Goal: Transaction & Acquisition: Purchase product/service

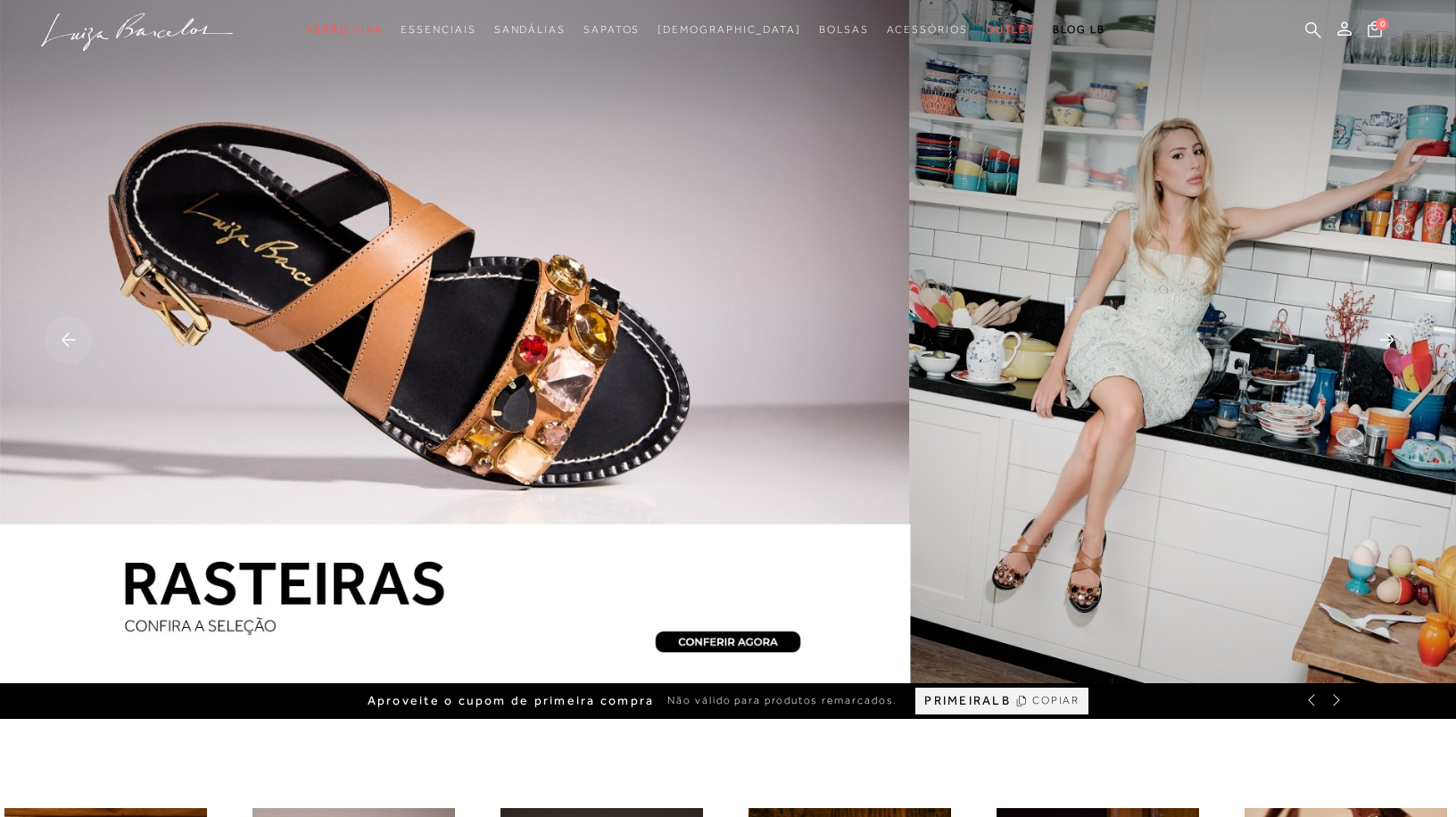
click at [71, 335] on rect at bounding box center [69, 340] width 49 height 49
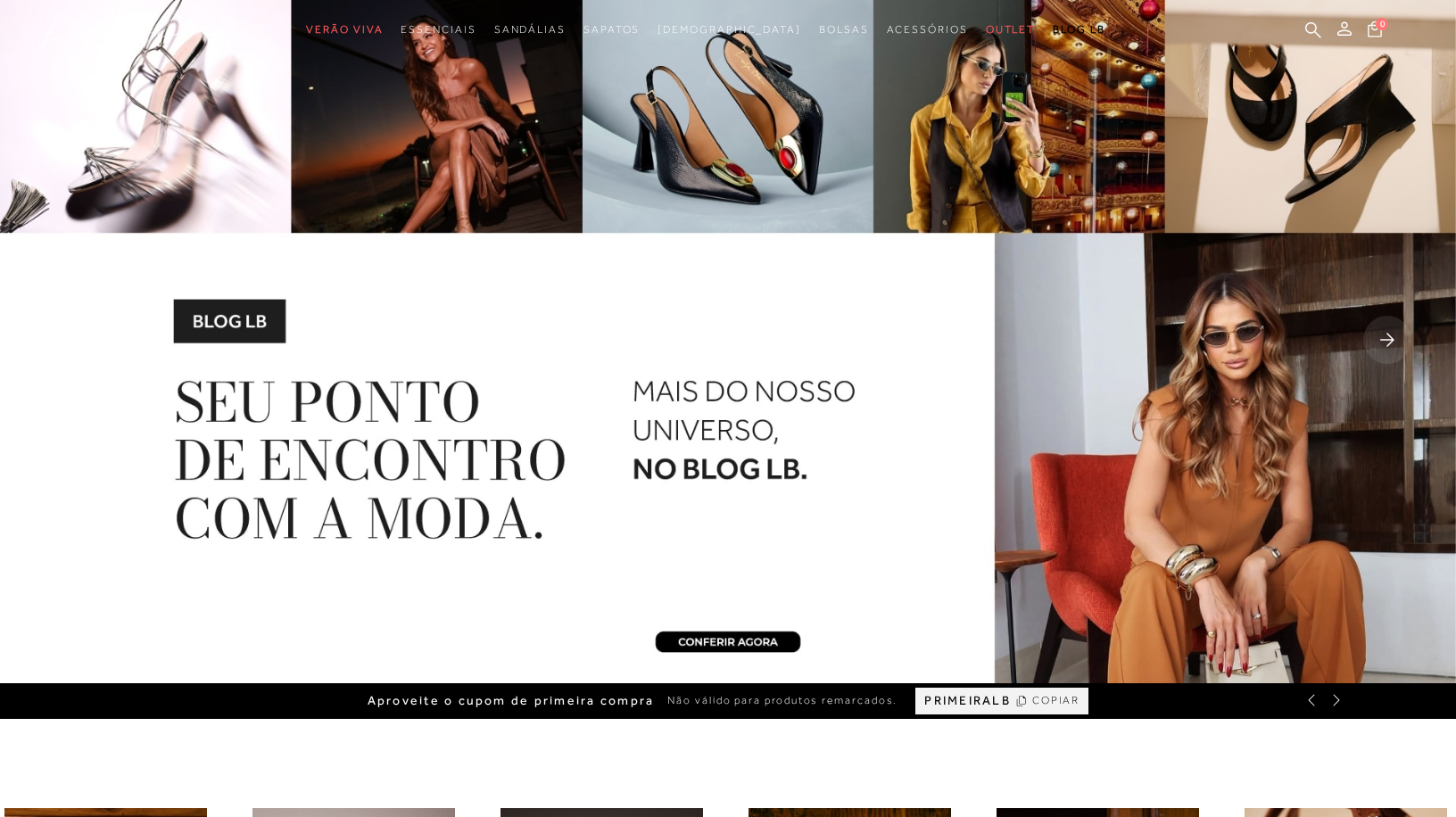
click at [1361, 335] on img at bounding box center [728, 341] width 1456 height 683
click at [1377, 337] on rect at bounding box center [1387, 340] width 49 height 49
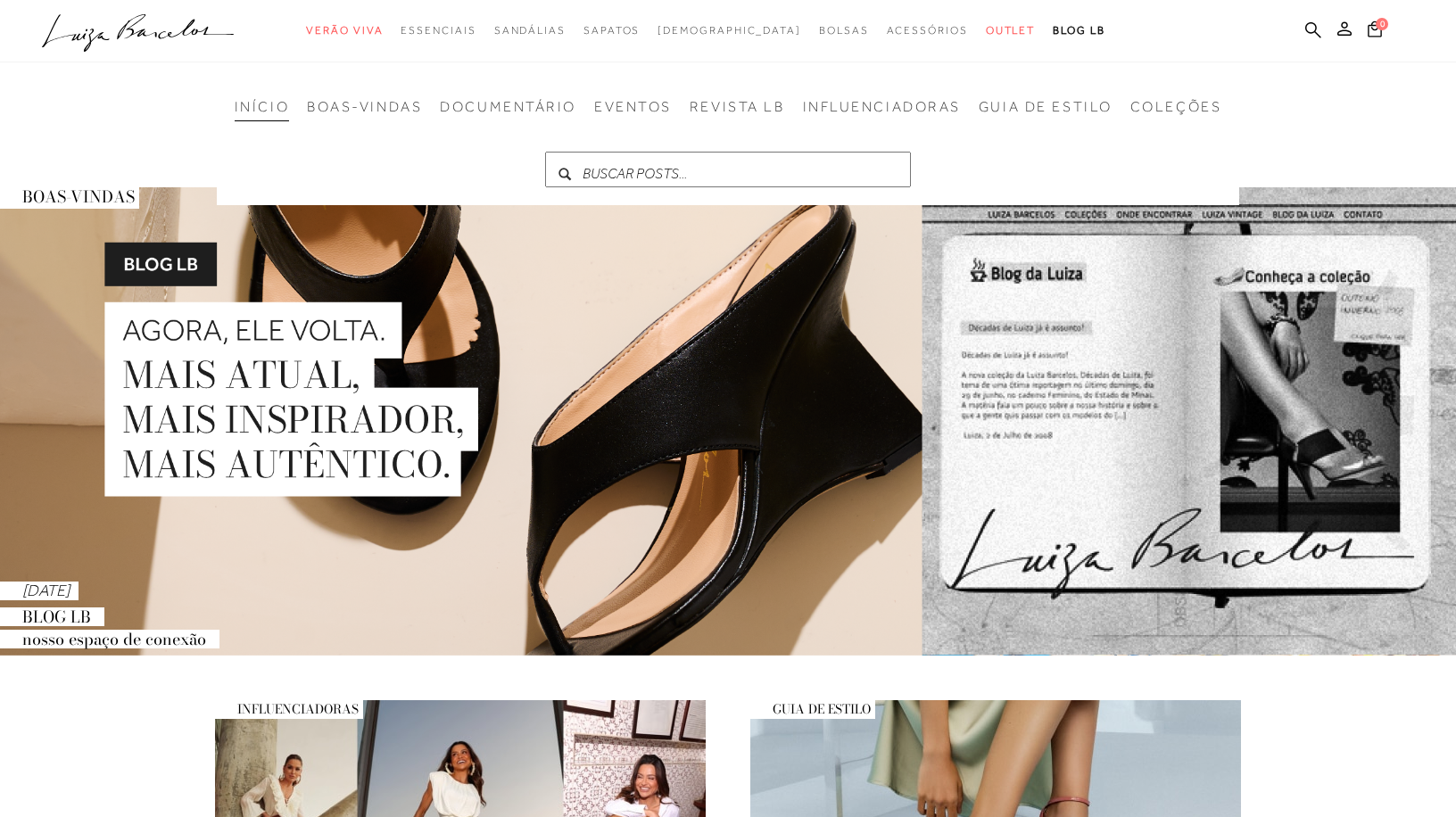
click at [149, 29] on icon ".a{fill-rule:evenodd;}" at bounding box center [138, 32] width 192 height 37
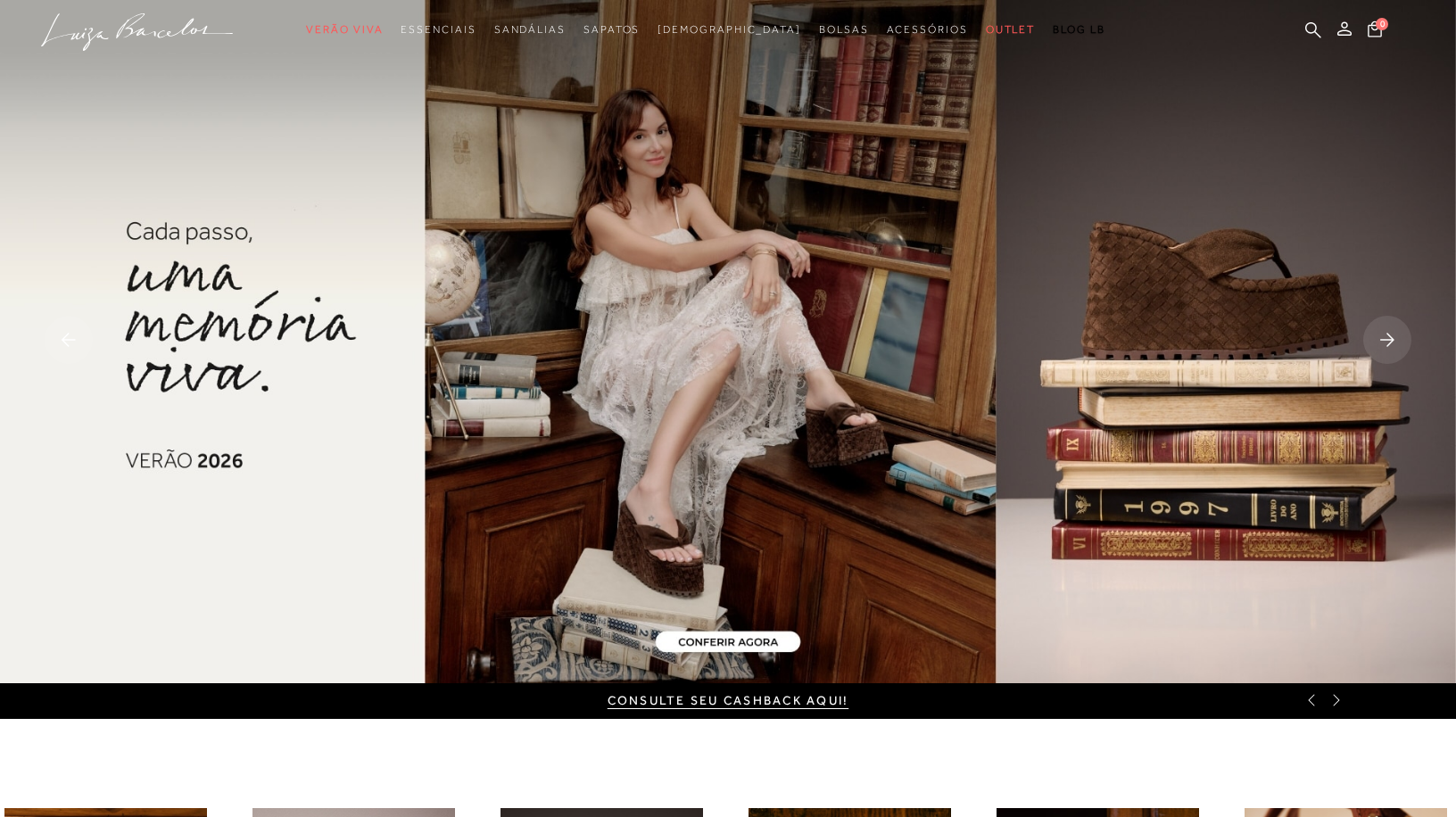
click at [1386, 332] on rect at bounding box center [1387, 340] width 49 height 49
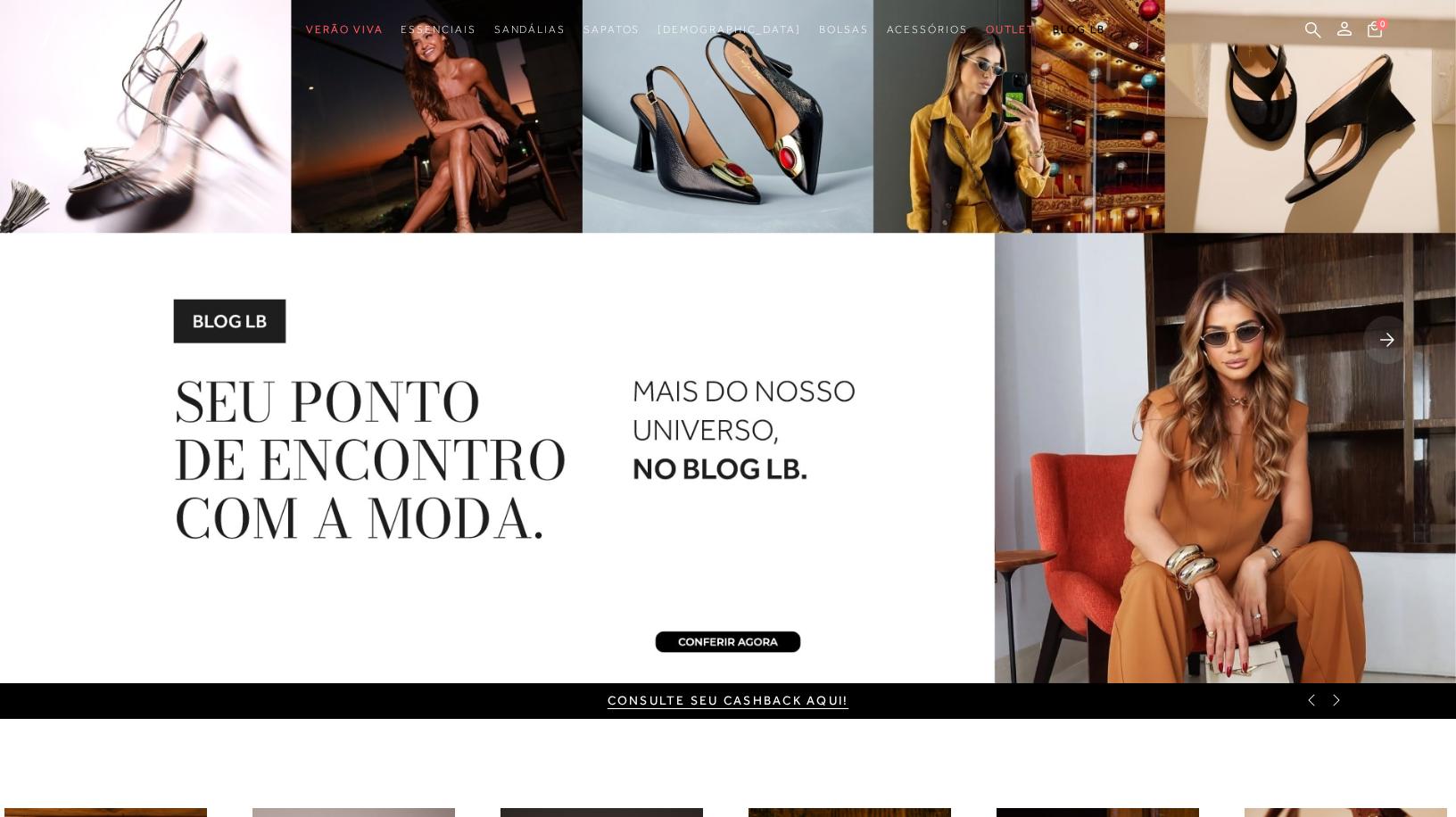
click at [1386, 332] on rect at bounding box center [1387, 340] width 49 height 49
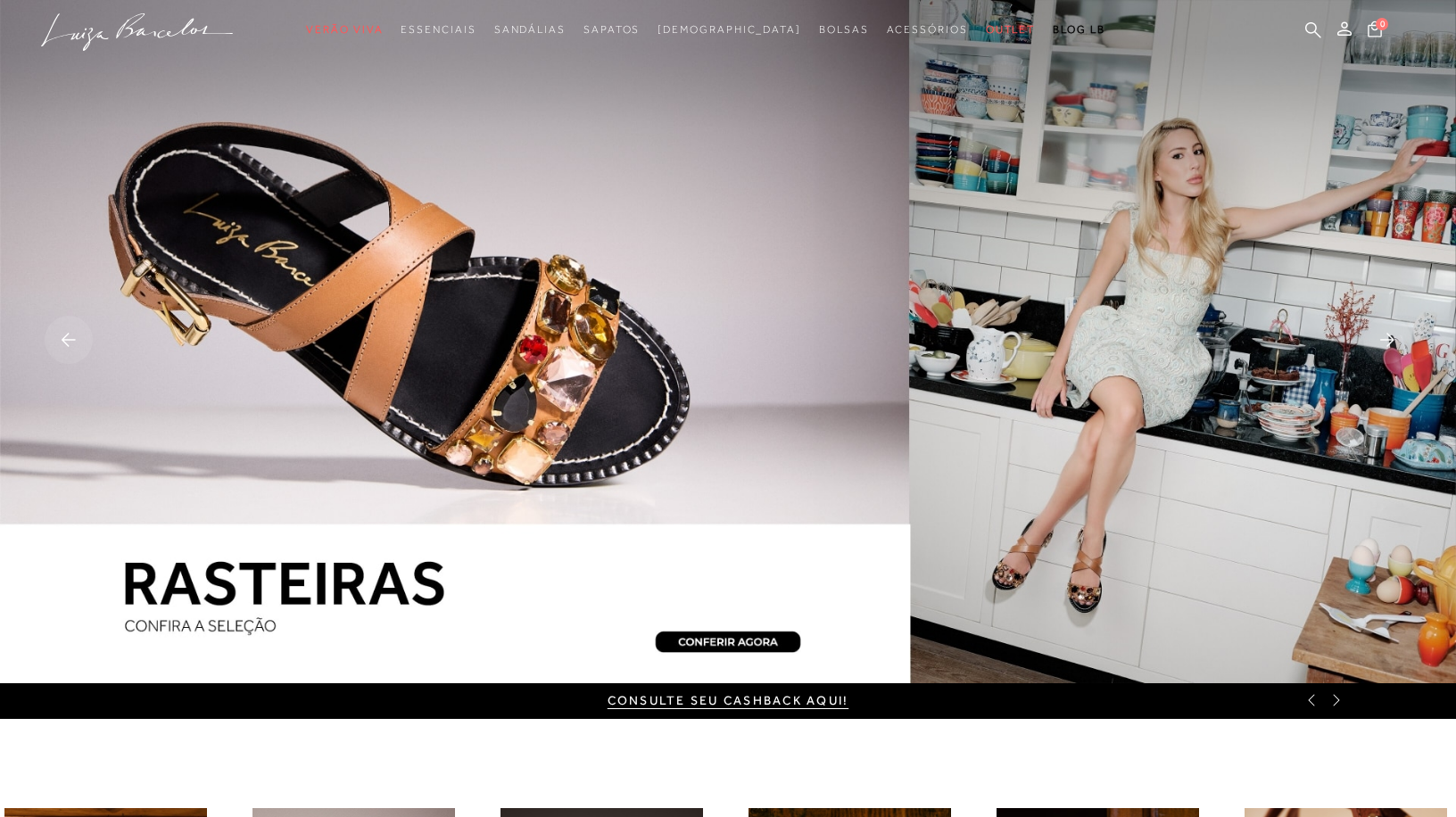
click at [1338, 708] on div "CONSULTE SEU CASHBACK AQUI!" at bounding box center [728, 700] width 1456 height 35
click at [1338, 703] on icon at bounding box center [1336, 699] width 14 height 14
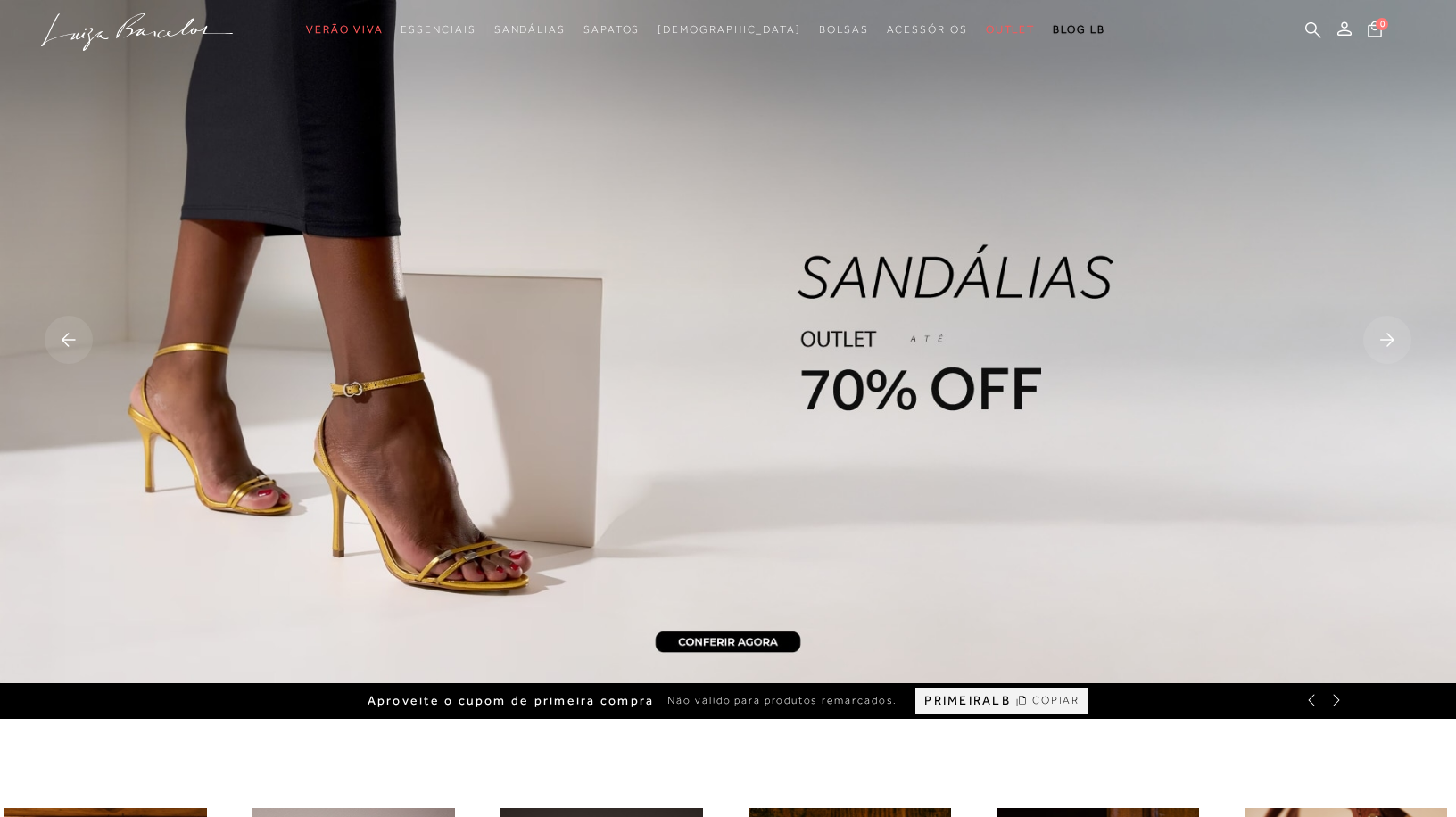
click at [1338, 703] on icon at bounding box center [1336, 699] width 14 height 14
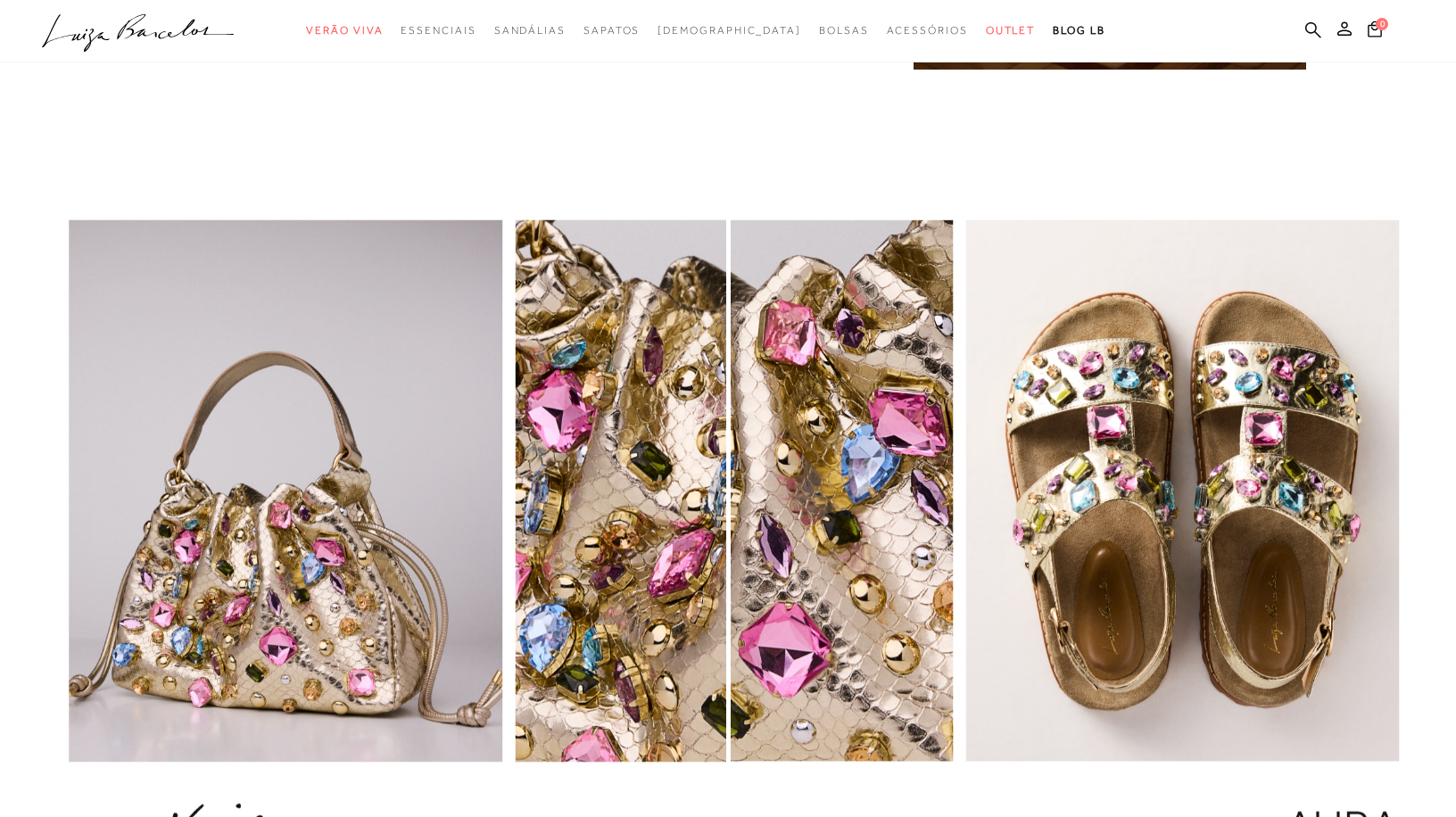
scroll to position [2140, 0]
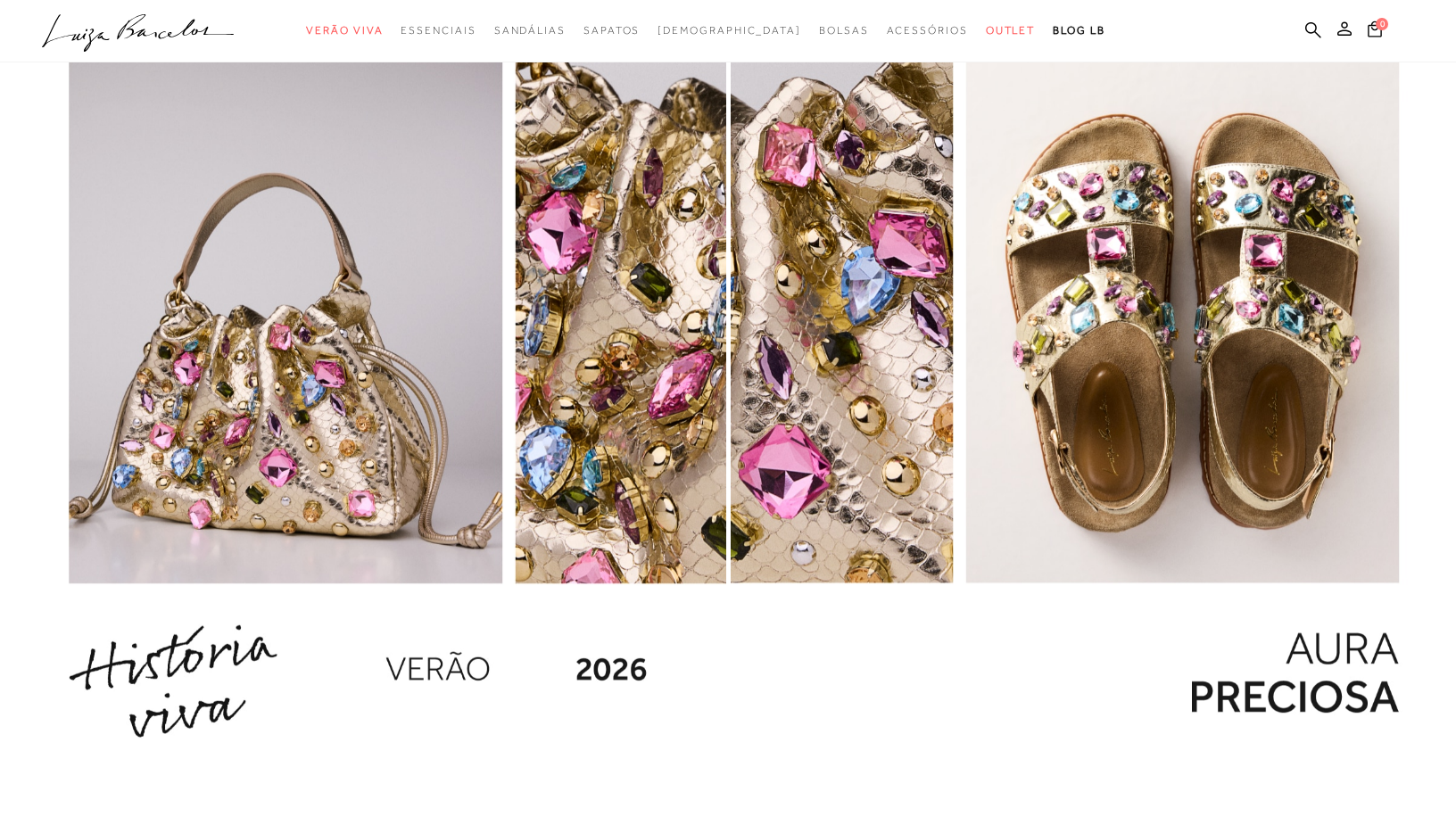
drag, startPoint x: 726, startPoint y: 335, endPoint x: 914, endPoint y: 705, distance: 415.0
click at [903, 715] on div at bounding box center [728, 378] width 1456 height 787
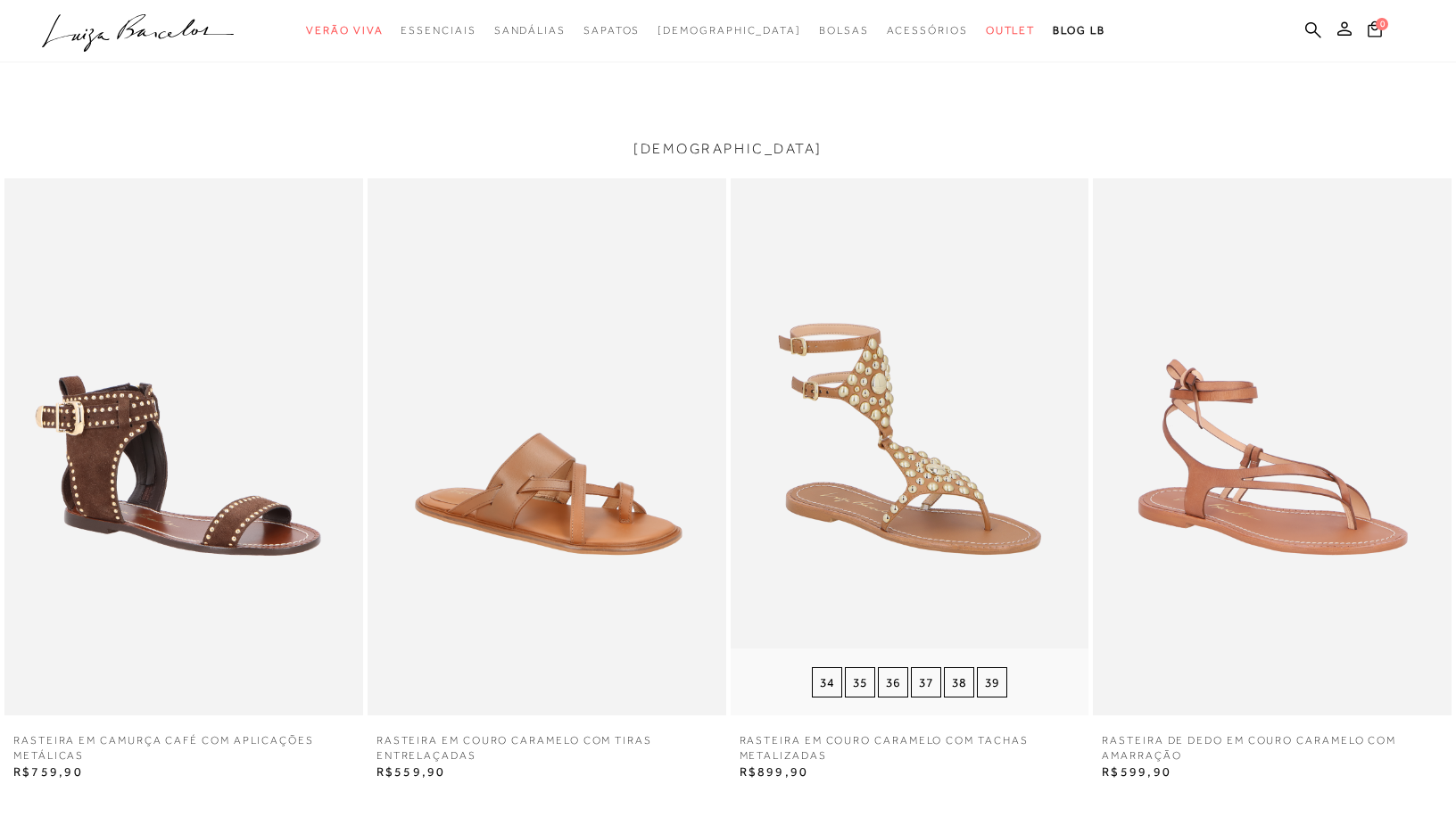
scroll to position [3031, 0]
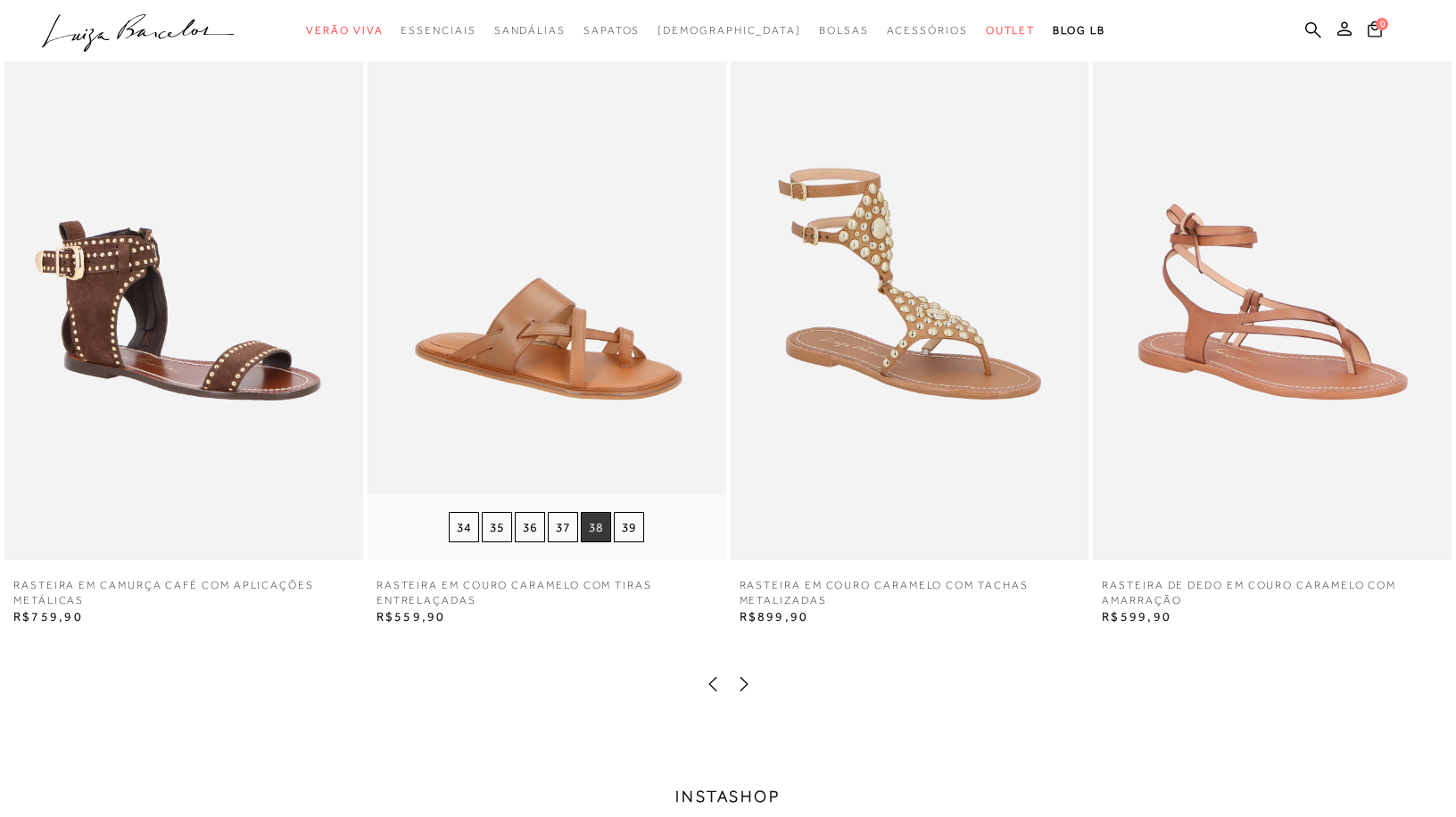
click at [592, 537] on button "38" at bounding box center [596, 527] width 30 height 30
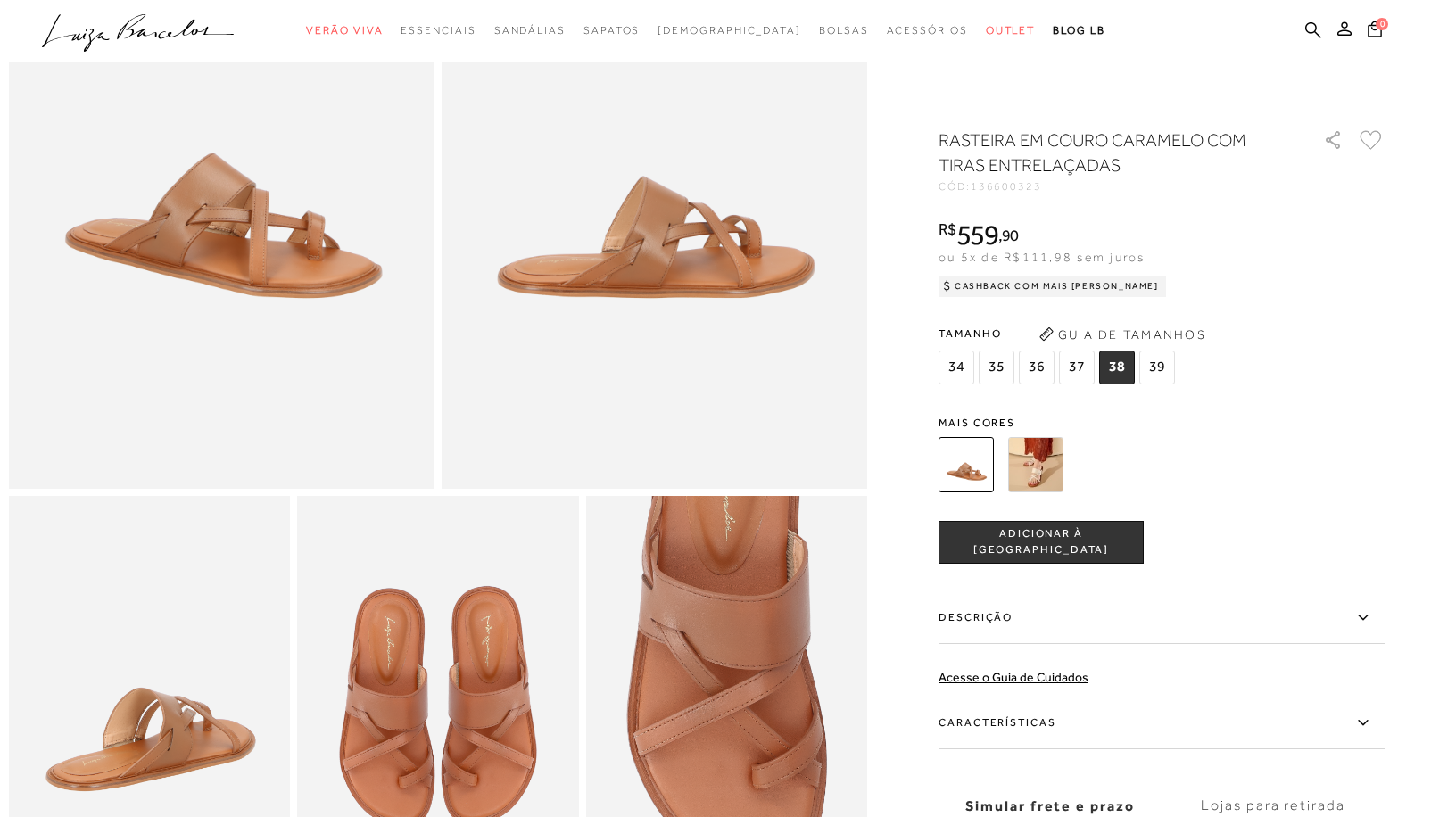
scroll to position [267, 0]
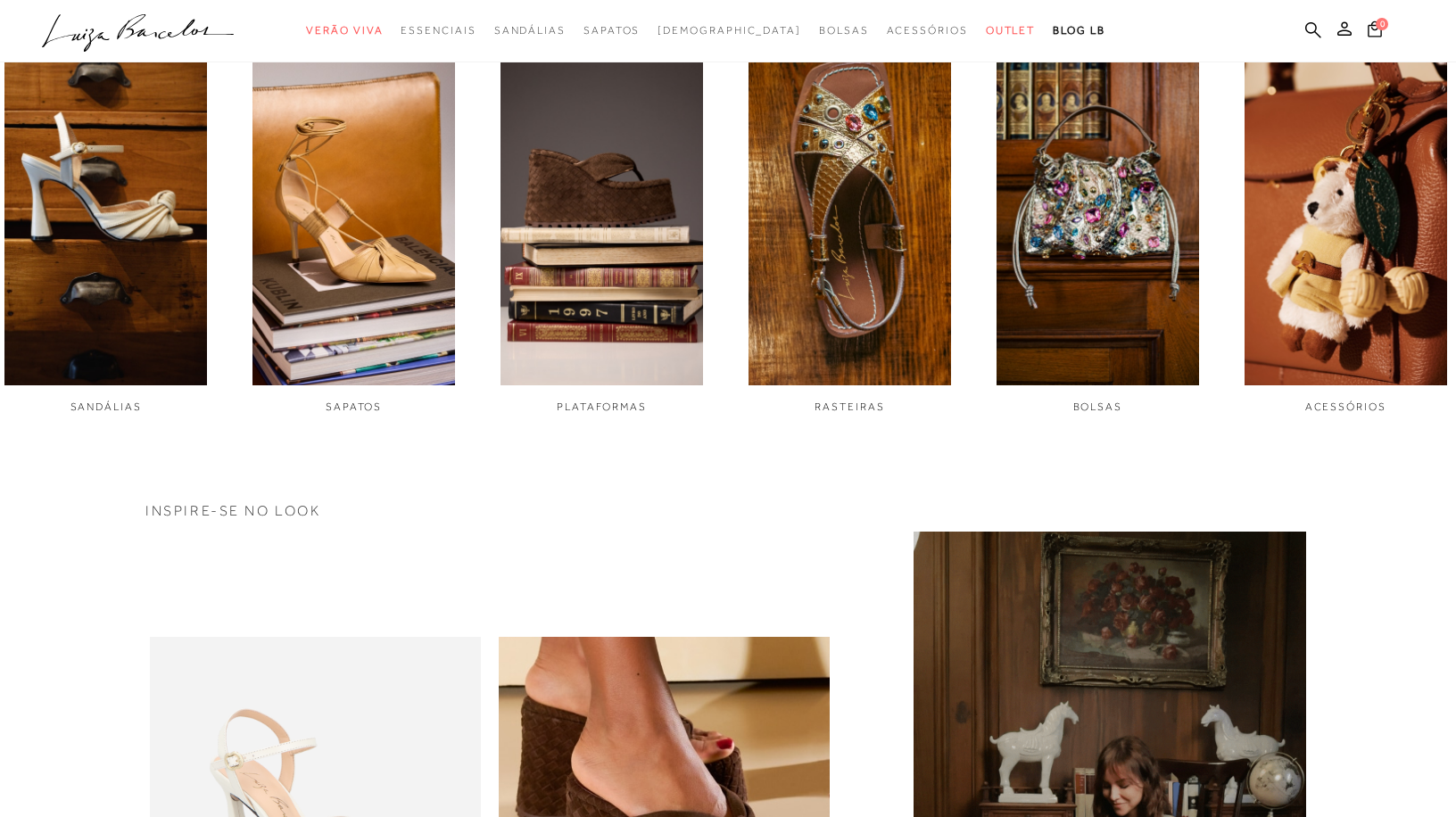
scroll to position [1159, 0]
